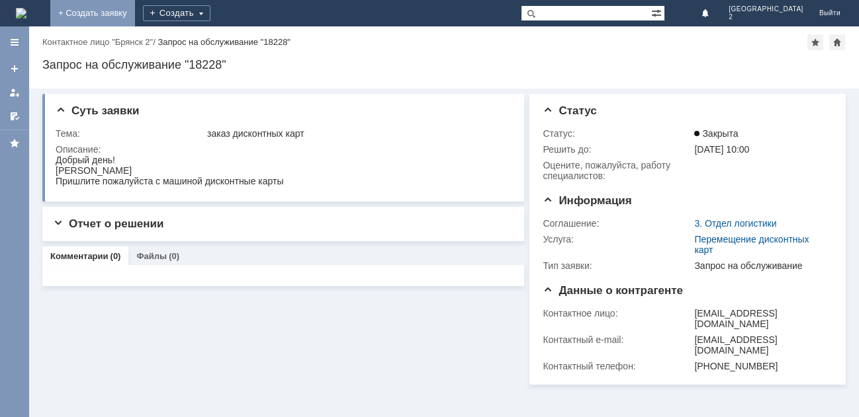
click at [135, 15] on link "+ Создать заявку" at bounding box center [92, 13] width 85 height 26
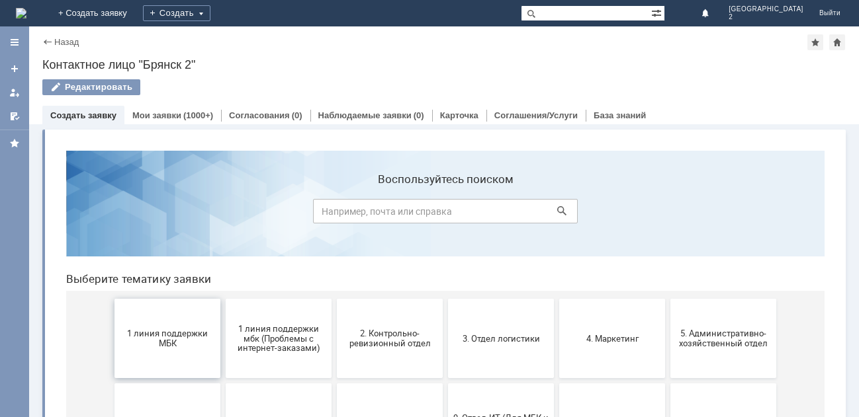
click at [163, 334] on span "1 линия поддержки МБК" at bounding box center [167, 339] width 98 height 20
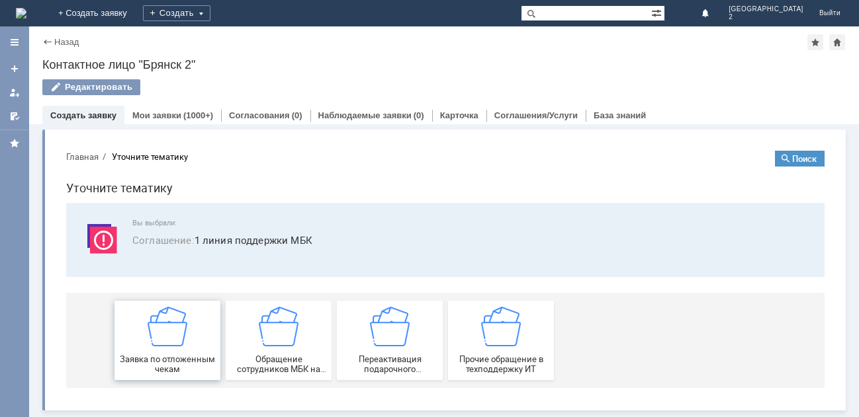
click at [163, 347] on img at bounding box center [168, 327] width 40 height 40
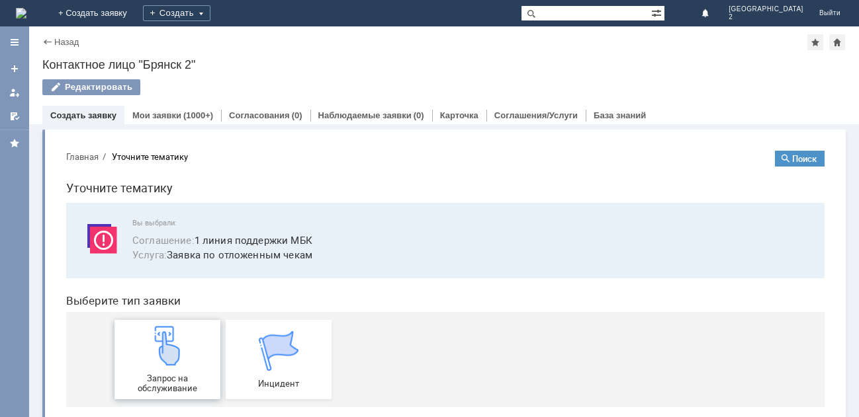
click at [162, 368] on div "Запрос на обслуживание" at bounding box center [167, 359] width 98 height 67
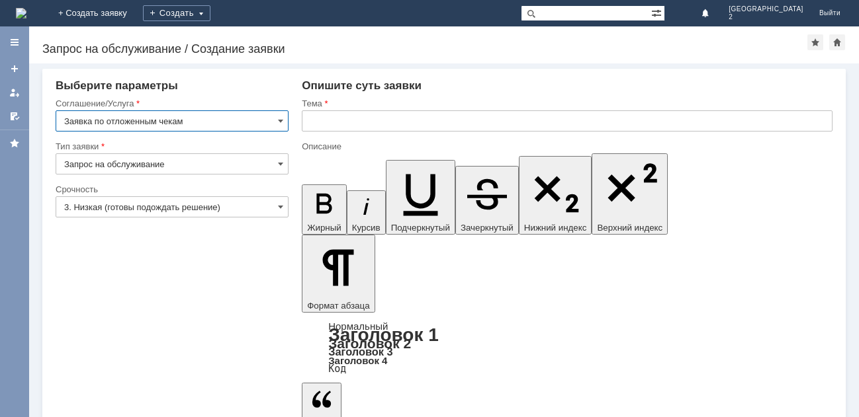
click at [317, 124] on input "text" at bounding box center [567, 120] width 530 height 21
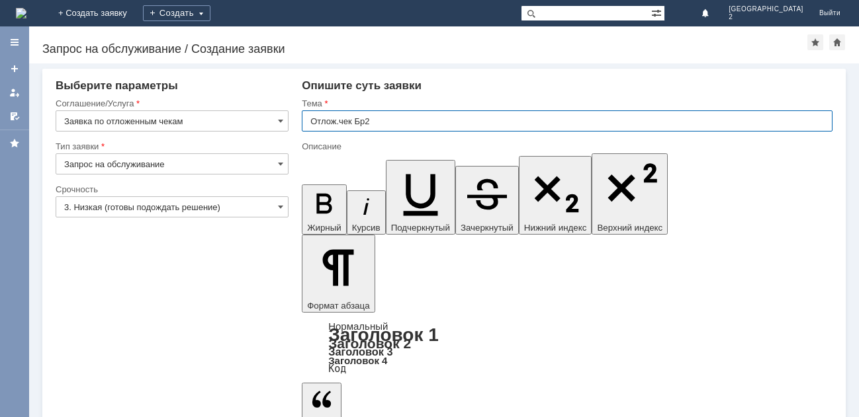
type input "Отлож.чек Бр2"
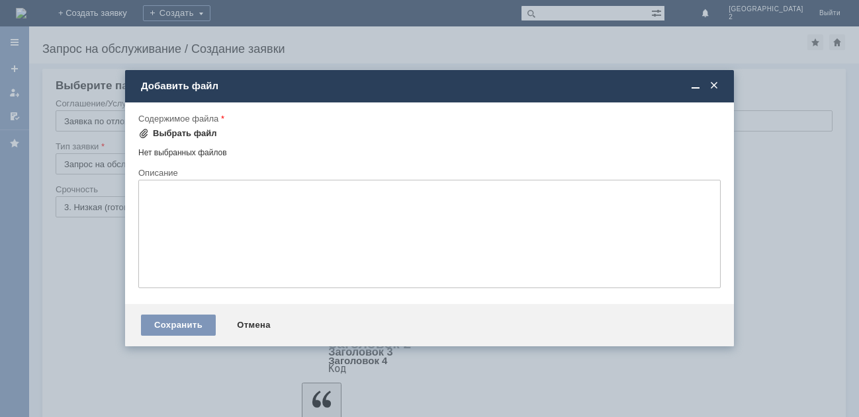
click at [174, 131] on div "Выбрать файл" at bounding box center [185, 133] width 64 height 11
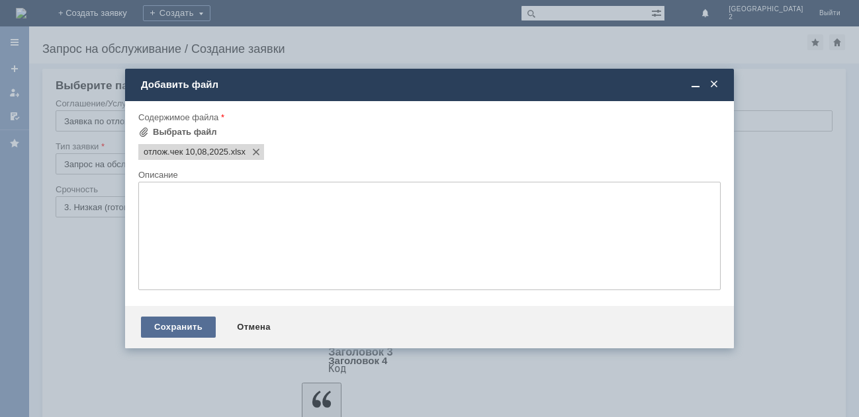
click at [170, 333] on div "Сохранить" at bounding box center [178, 327] width 75 height 21
